Goal: Task Accomplishment & Management: Manage account settings

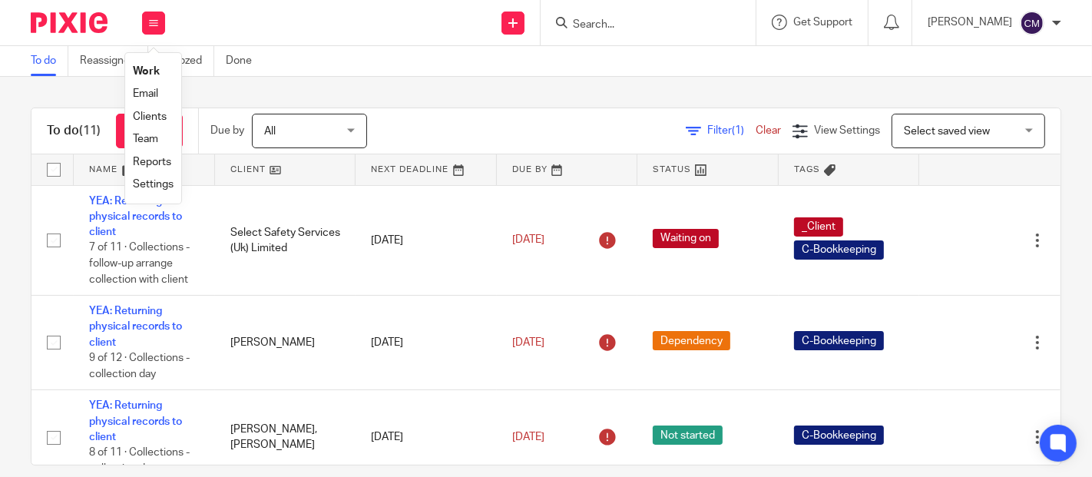
click at [144, 74] on link "Work" at bounding box center [146, 71] width 27 height 11
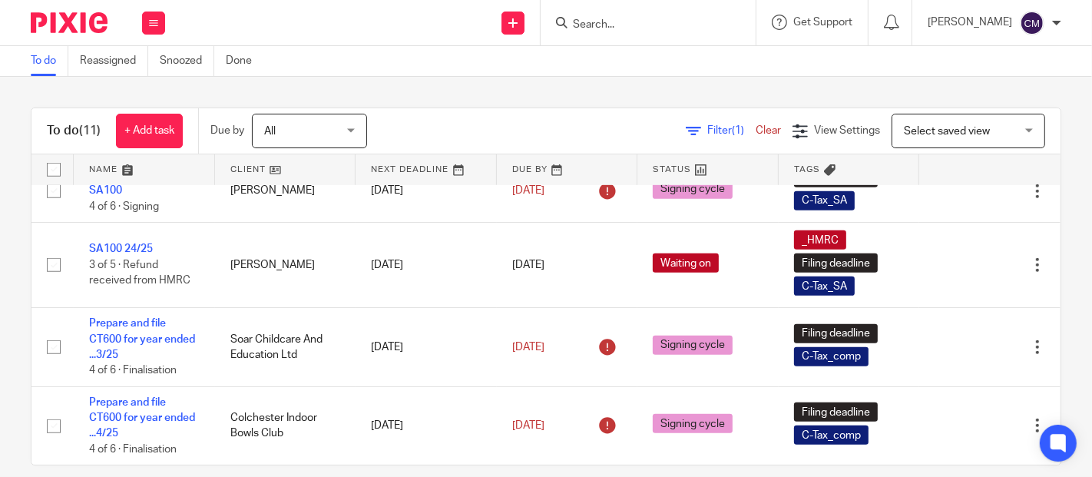
scroll to position [18, 0]
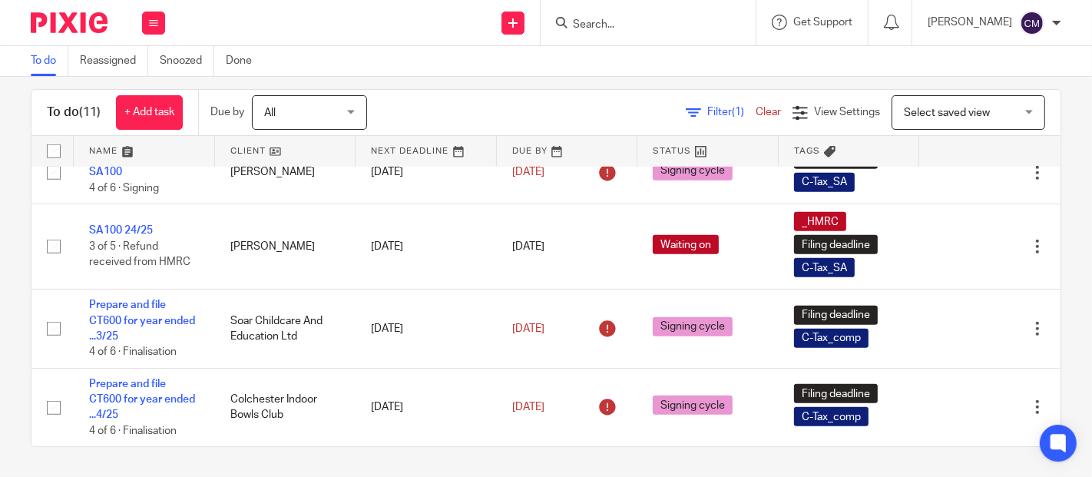
click at [626, 18] on input "Search" at bounding box center [640, 25] width 138 height 14
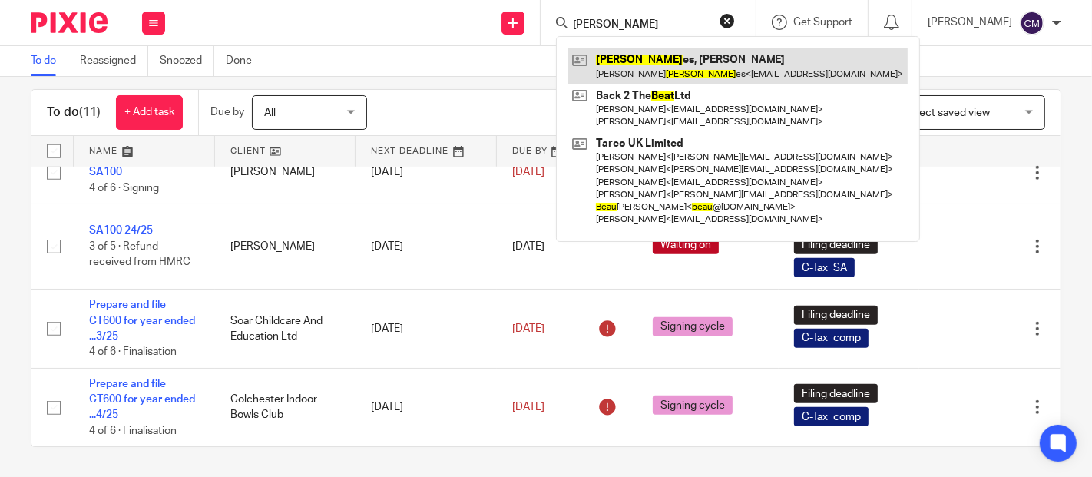
type input "beal"
click at [633, 57] on link at bounding box center [737, 65] width 339 height 35
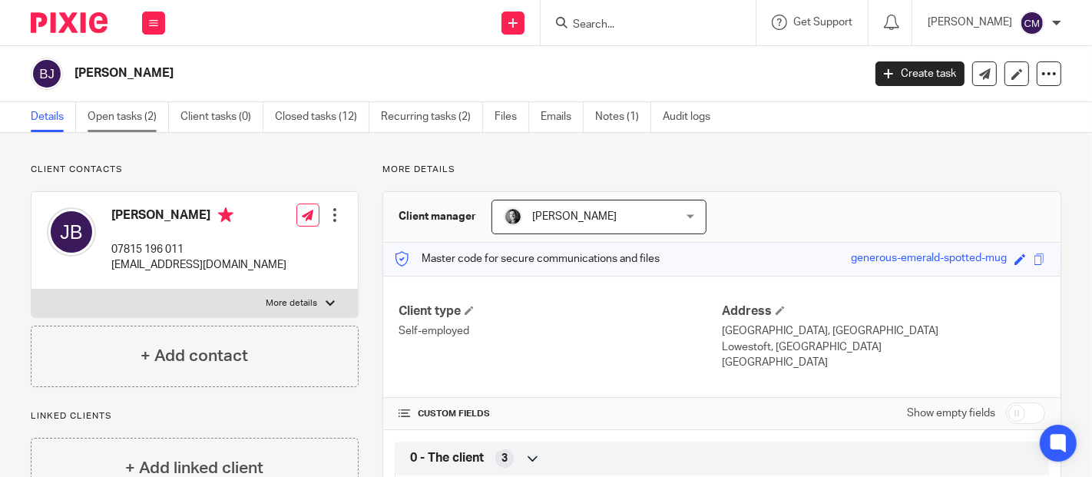
click at [118, 126] on link "Open tasks (2)" at bounding box center [128, 117] width 81 height 30
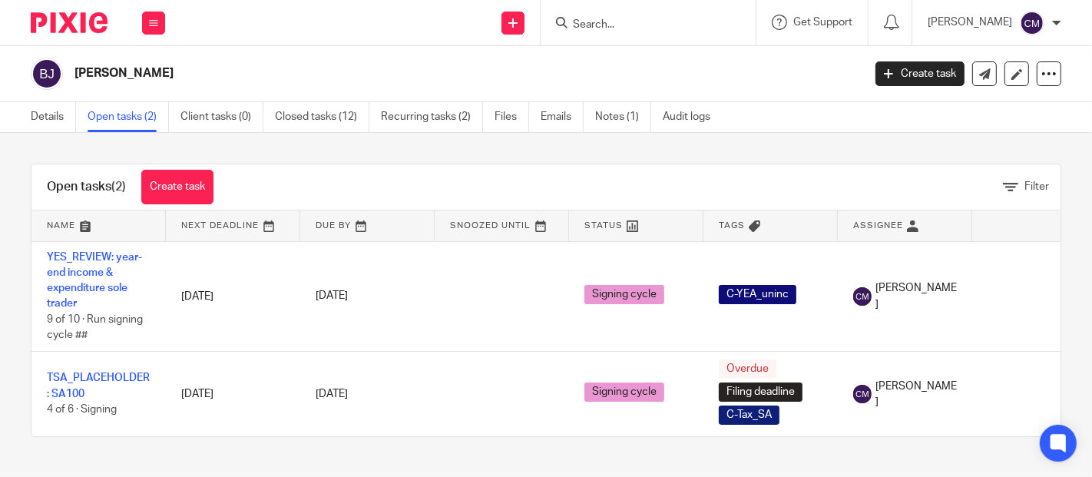
click at [127, 115] on link "Open tasks (2)" at bounding box center [128, 117] width 81 height 30
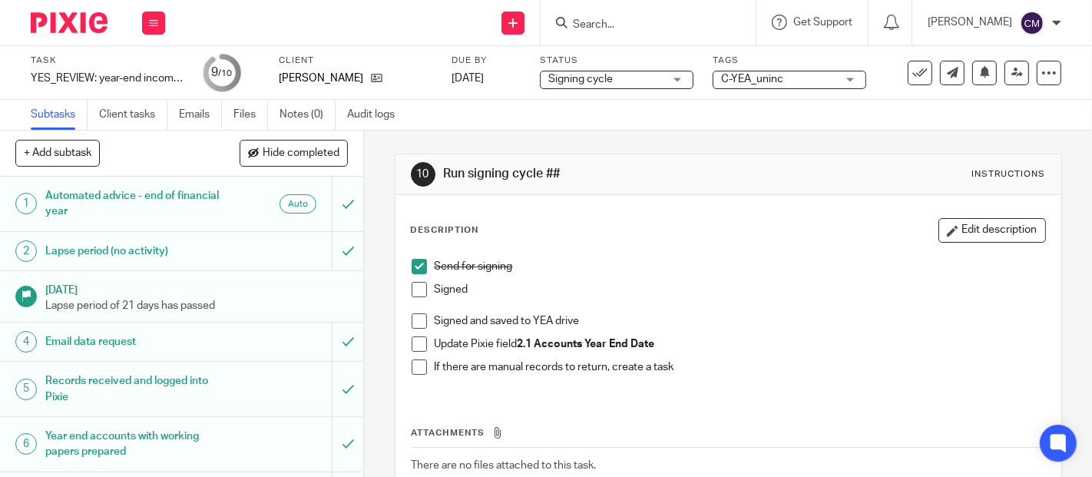
click at [414, 286] on span at bounding box center [419, 289] width 15 height 15
click at [415, 322] on span at bounding box center [419, 320] width 15 height 15
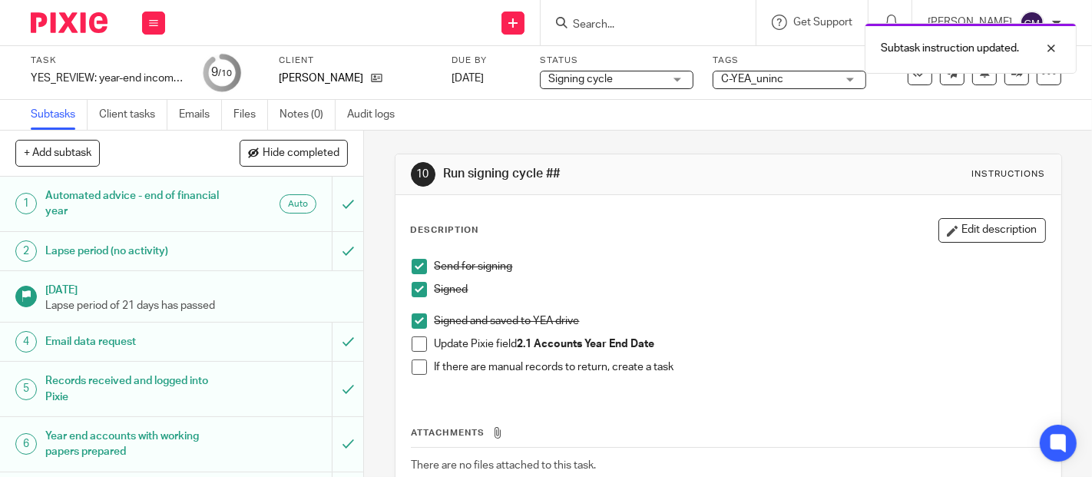
click at [414, 345] on span at bounding box center [419, 343] width 15 height 15
click at [414, 362] on span at bounding box center [419, 366] width 15 height 15
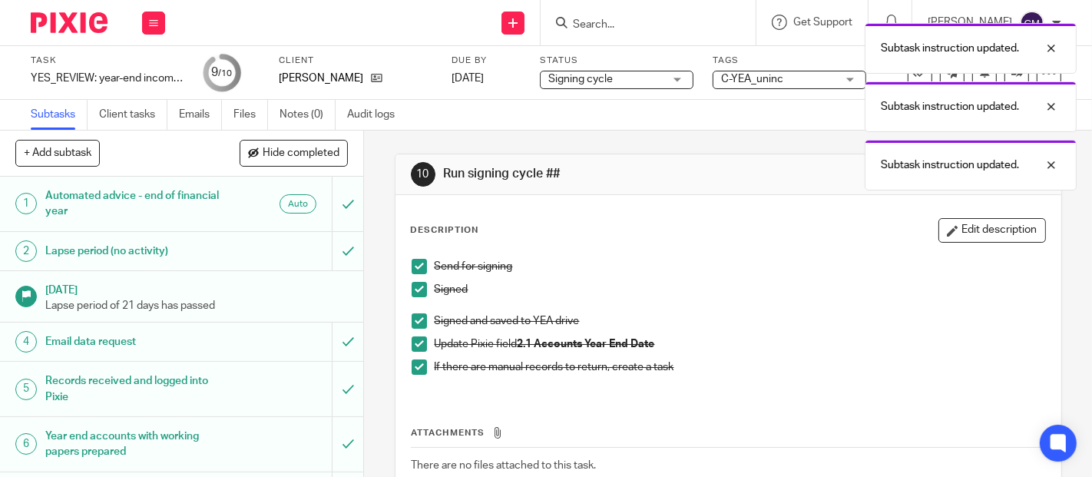
scroll to position [164, 0]
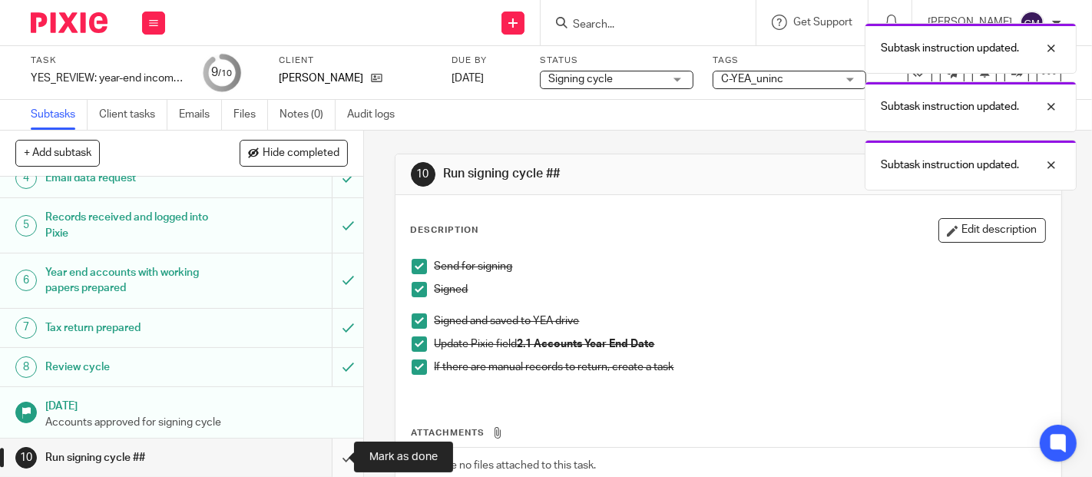
click at [331, 453] on input "submit" at bounding box center [181, 457] width 363 height 38
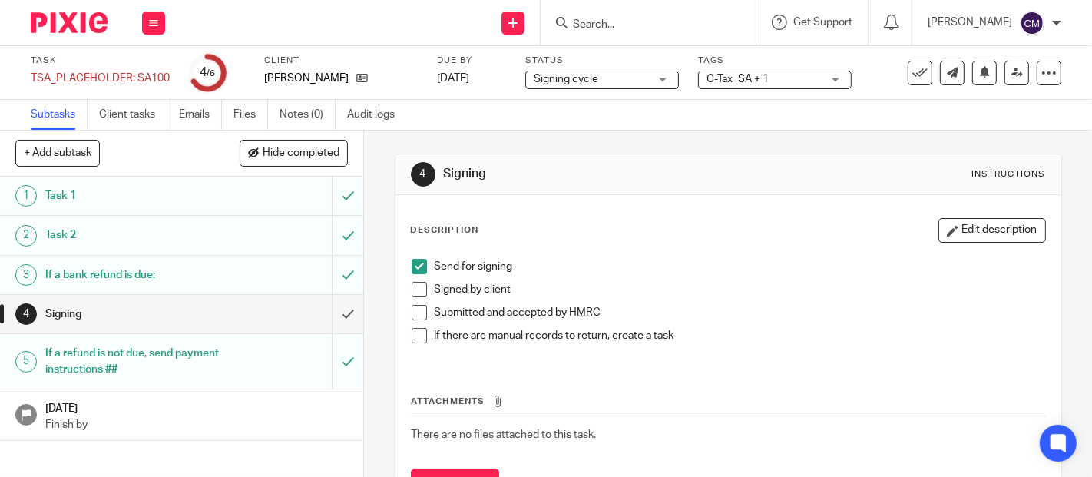
click at [420, 283] on span at bounding box center [419, 289] width 15 height 15
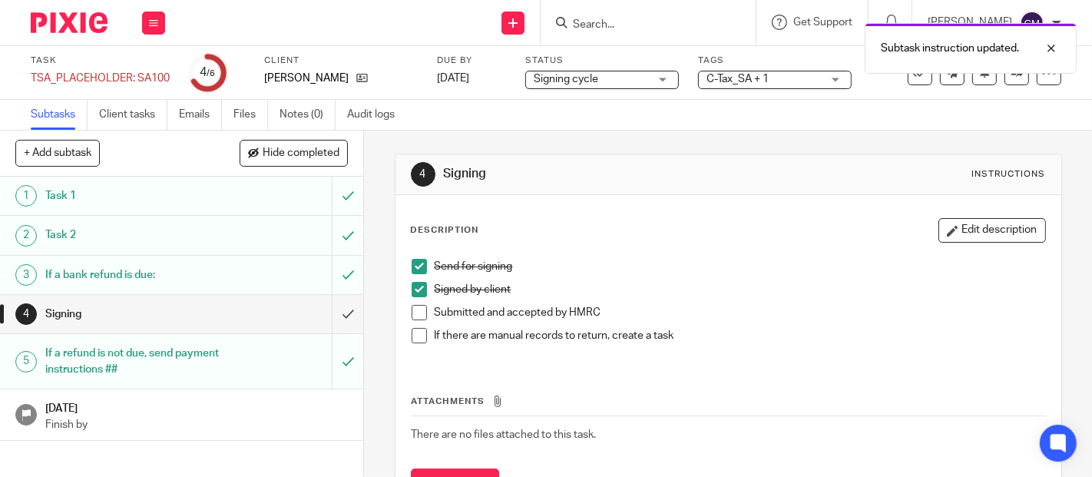
click at [416, 312] on span at bounding box center [419, 312] width 15 height 15
click at [412, 338] on span at bounding box center [419, 335] width 15 height 15
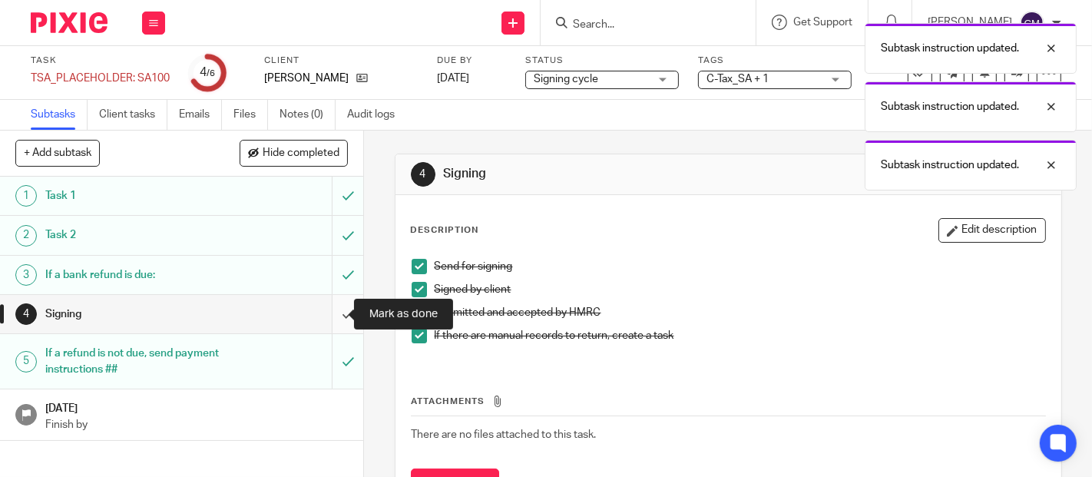
click at [332, 311] on input "submit" at bounding box center [181, 314] width 363 height 38
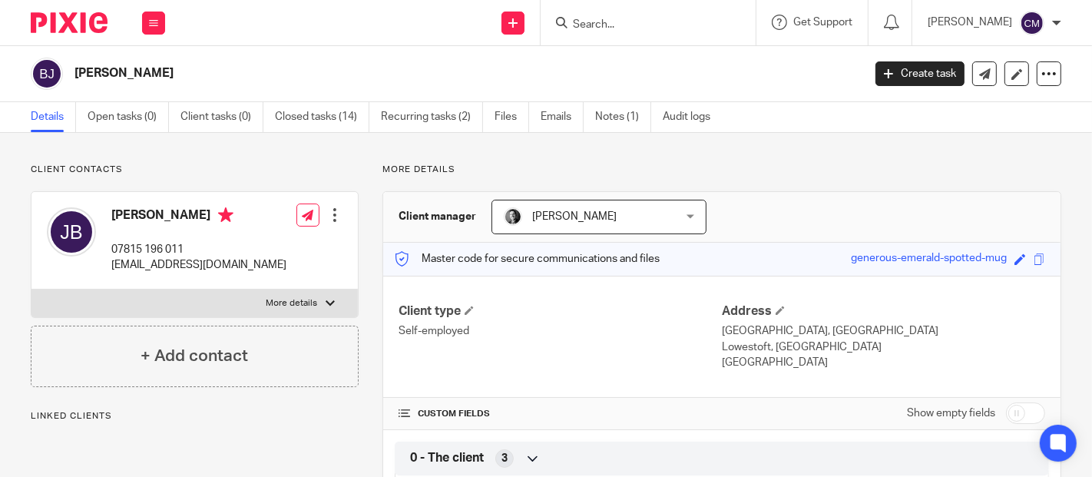
scroll to position [341, 0]
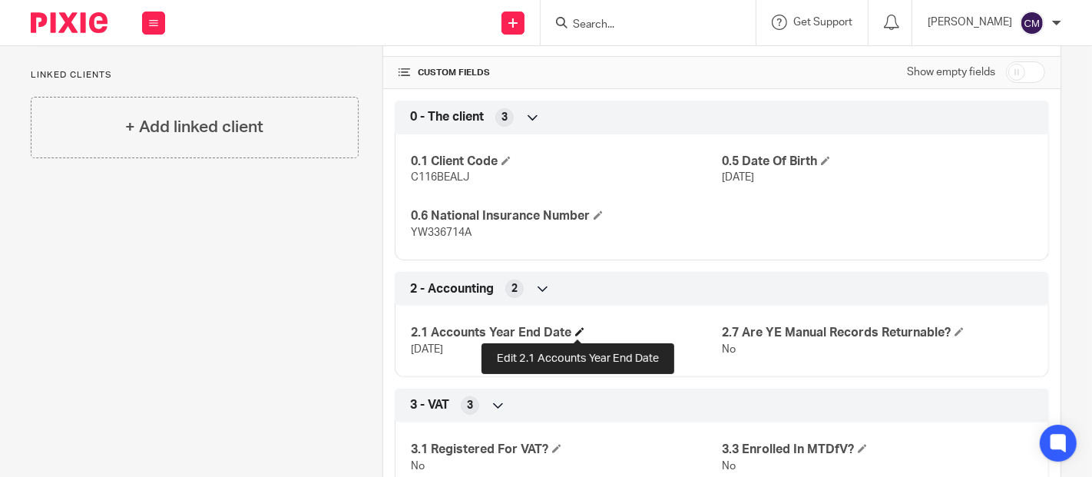
click at [578, 327] on span at bounding box center [579, 331] width 9 height 9
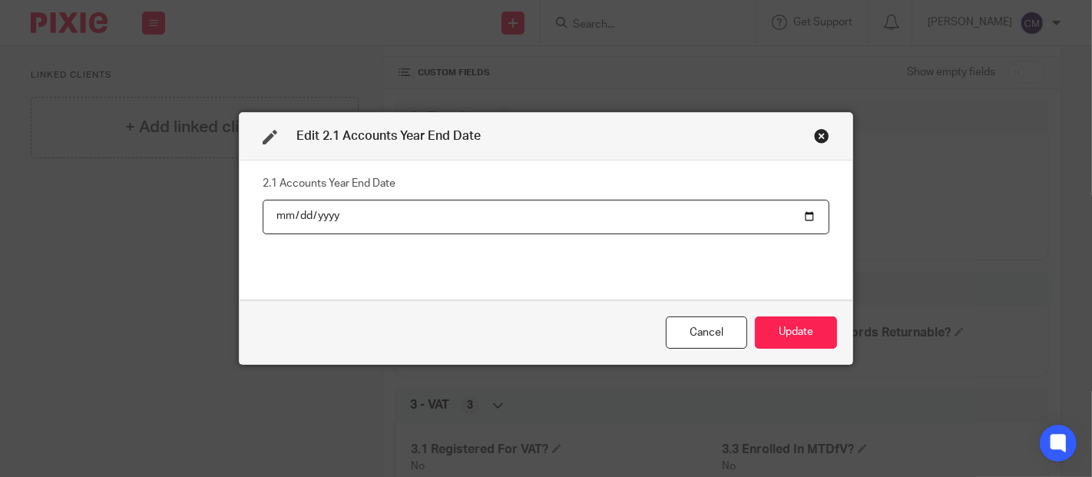
click at [312, 222] on input "[DATE]" at bounding box center [546, 217] width 567 height 35
type input "[DATE]"
click at [790, 324] on button "Update" at bounding box center [796, 332] width 82 height 33
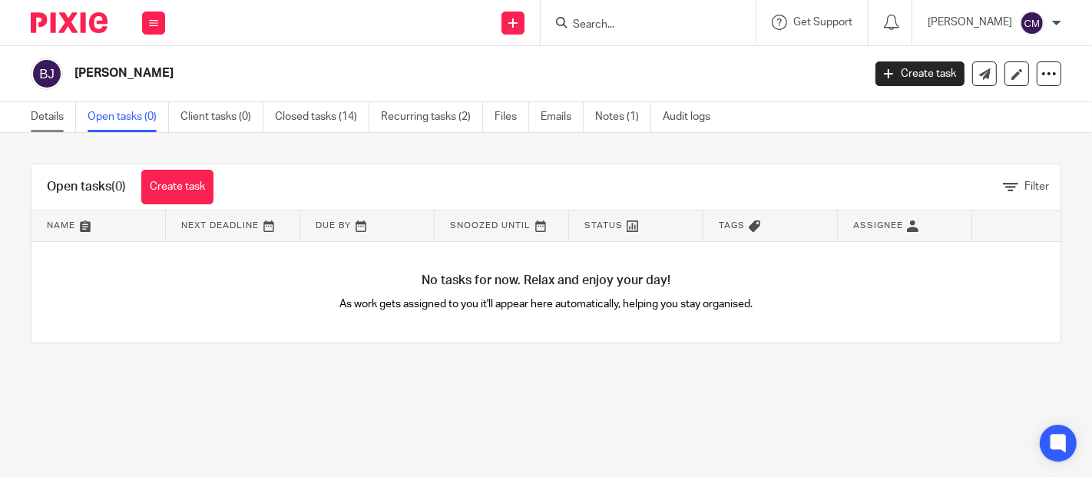
click at [55, 117] on link "Details" at bounding box center [53, 117] width 45 height 30
